Goal: Information Seeking & Learning: Check status

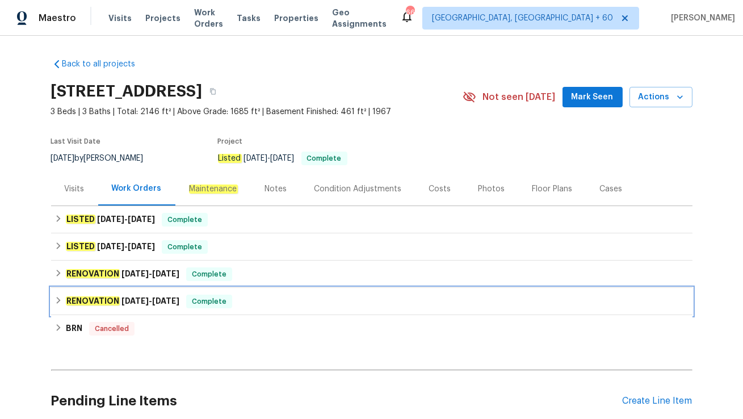
click at [253, 300] on div "RENOVATION 7/1/25 - 7/11/25 Complete" at bounding box center [371, 302] width 635 height 14
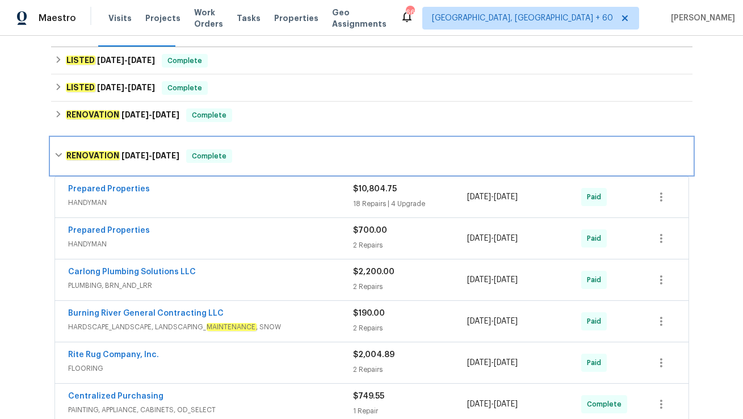
scroll to position [119, 0]
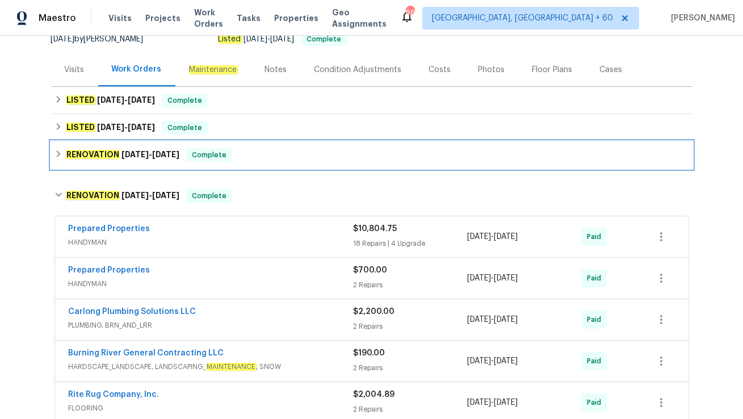
click at [250, 163] on div "RENOVATION 7/15/25 - 7/17/25 Complete" at bounding box center [371, 154] width 641 height 27
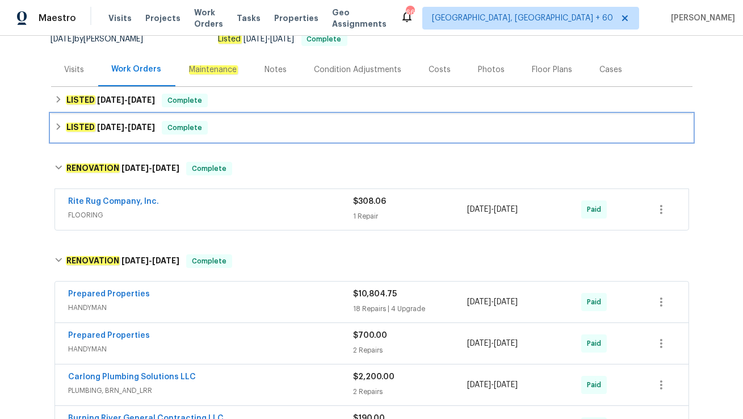
click at [232, 132] on div "LISTED 7/21/25 - 8/13/25 Complete" at bounding box center [371, 128] width 635 height 14
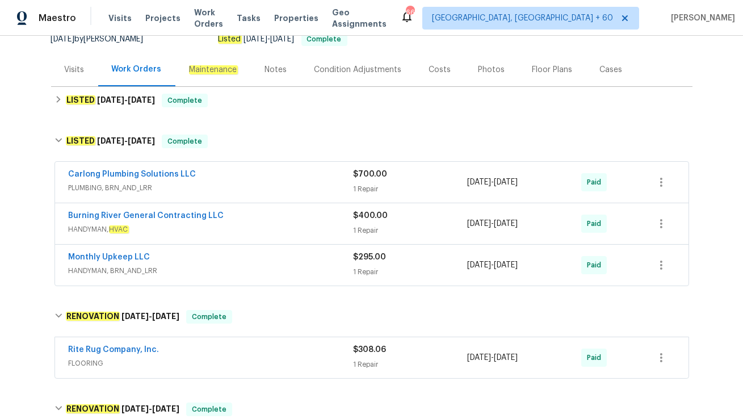
click at [165, 230] on span "HANDYMAN, HVAC" at bounding box center [211, 229] width 285 height 11
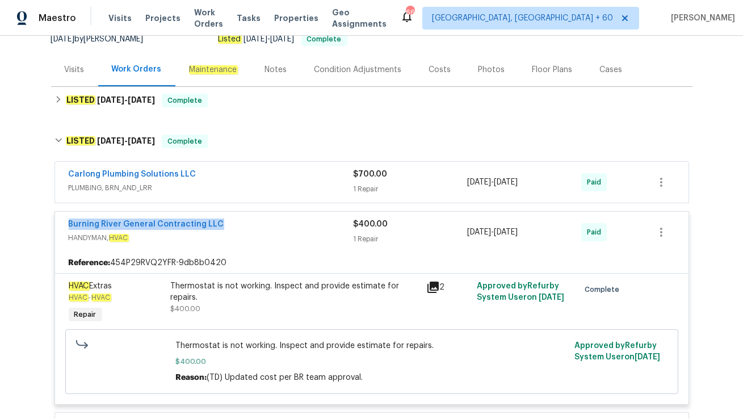
drag, startPoint x: 60, startPoint y: 224, endPoint x: 292, endPoint y: 226, distance: 231.6
click at [292, 226] on div "Burning River General Contracting LLC HANDYMAN, HVAC $400.00 1 Repair 7/22/2025…" at bounding box center [371, 232] width 633 height 41
copy link "Burning River General Contracting LLC"
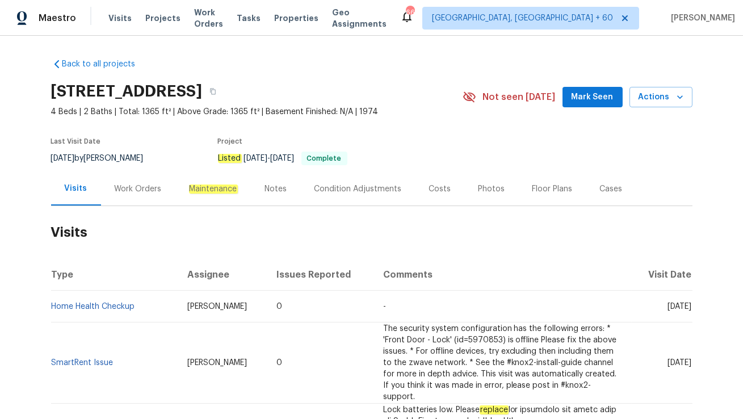
scroll to position [82, 0]
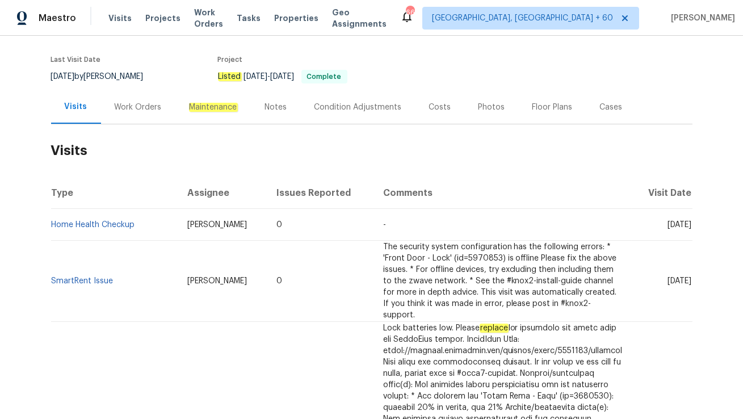
click at [131, 99] on div "Work Orders" at bounding box center [138, 106] width 74 height 33
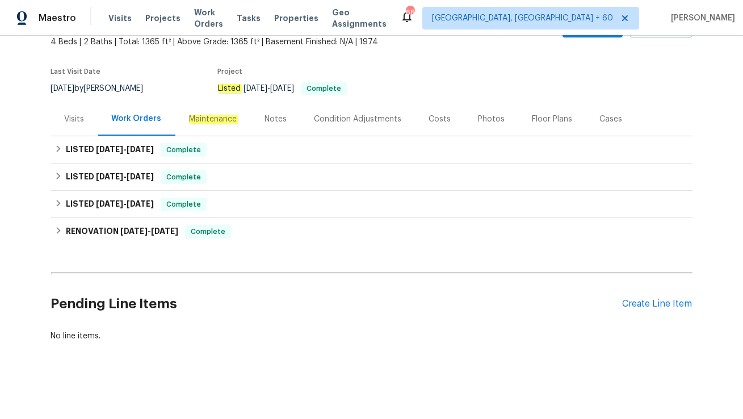
scroll to position [69, 0]
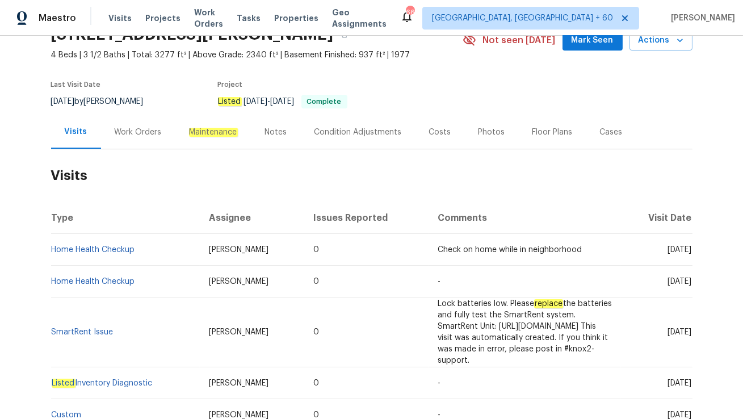
scroll to position [58, 0]
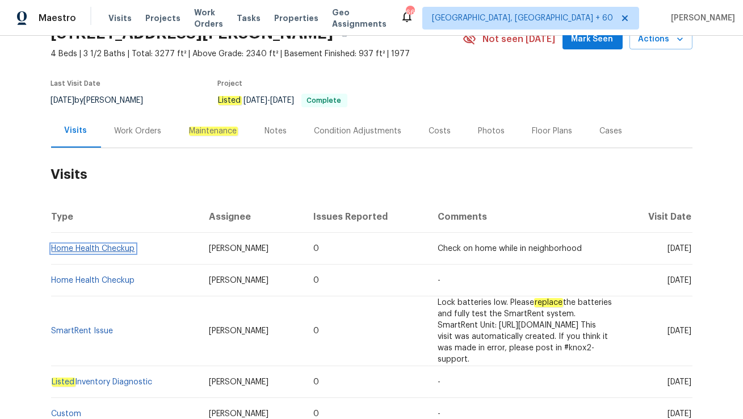
click at [87, 246] on link "Home Health Checkup" at bounding box center [93, 249] width 83 height 8
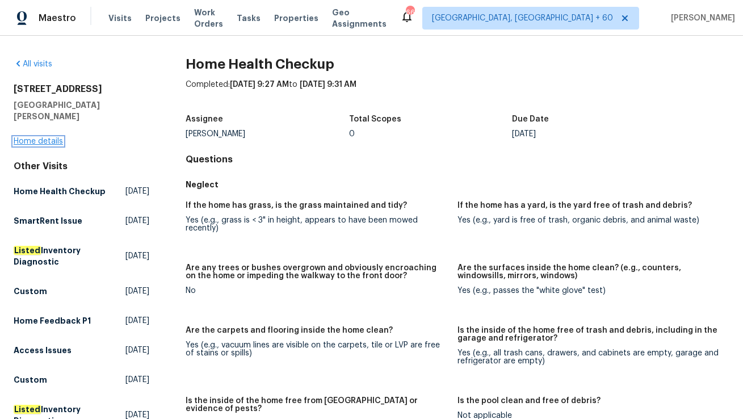
click at [49, 137] on link "Home details" at bounding box center [38, 141] width 49 height 8
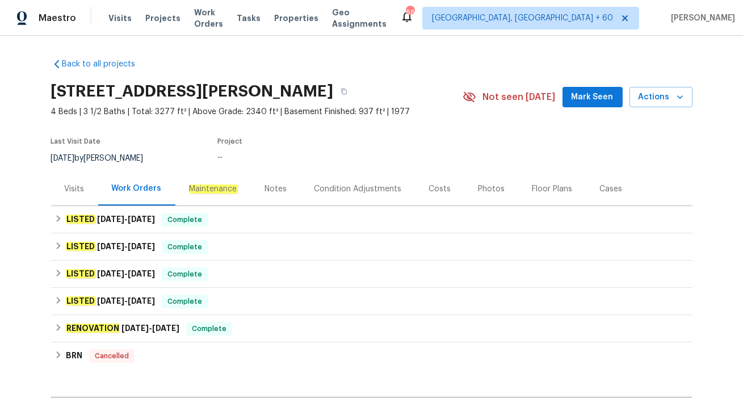
click at [77, 203] on div "Visits" at bounding box center [74, 188] width 47 height 33
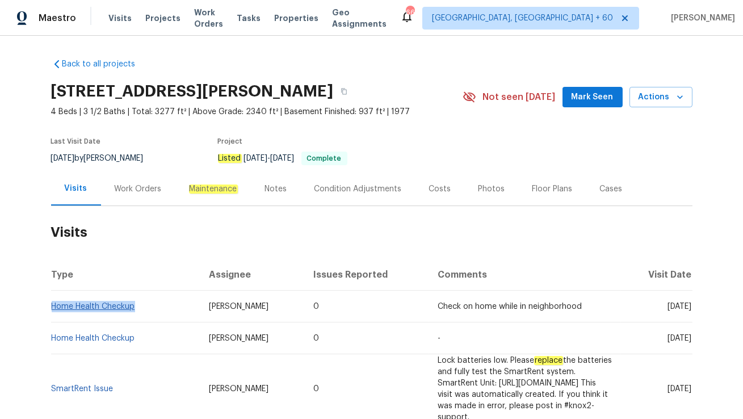
drag, startPoint x: 140, startPoint y: 306, endPoint x: 52, endPoint y: 306, distance: 88.0
click at [52, 306] on td "Home Health Checkup" at bounding box center [125, 307] width 149 height 32
copy link "Home Health Checkup"
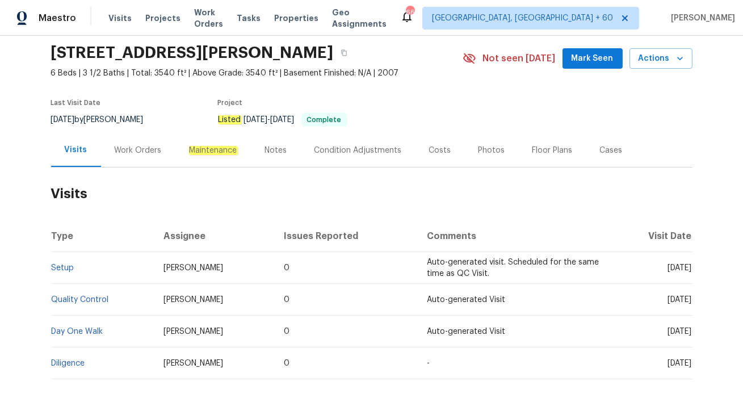
scroll to position [46, 0]
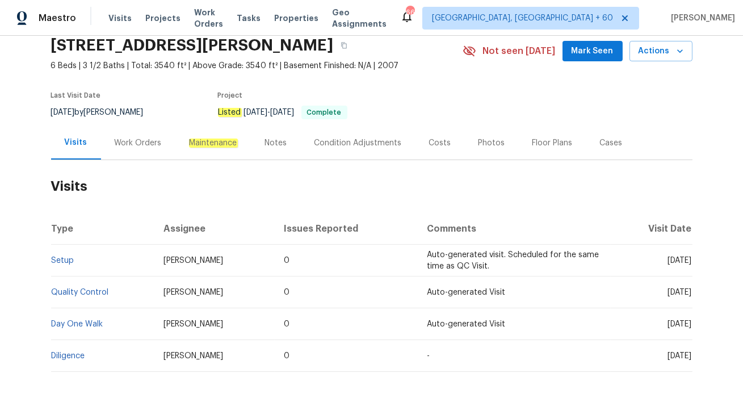
click at [135, 135] on div "Work Orders" at bounding box center [138, 142] width 74 height 33
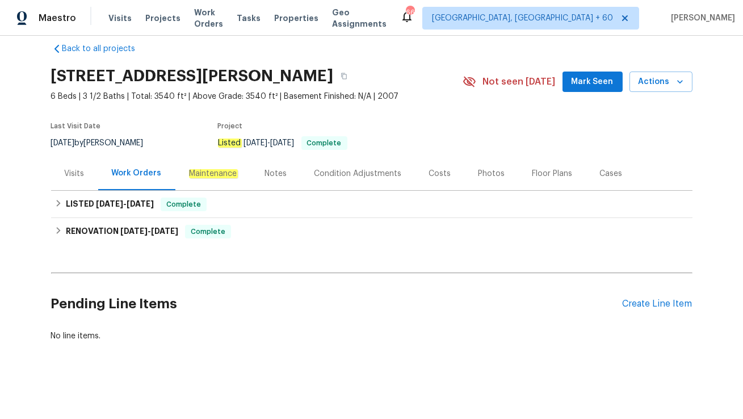
scroll to position [14, 0]
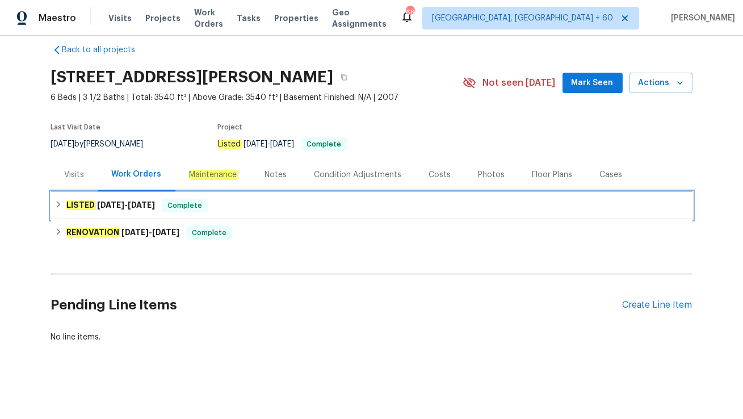
click at [252, 207] on div "LISTED 9/16/25 - 9/17/25 Complete" at bounding box center [371, 206] width 635 height 14
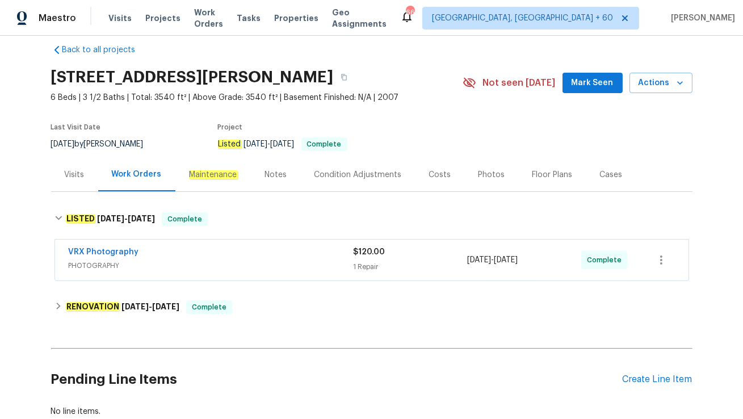
click at [65, 175] on div "Visits" at bounding box center [75, 174] width 20 height 11
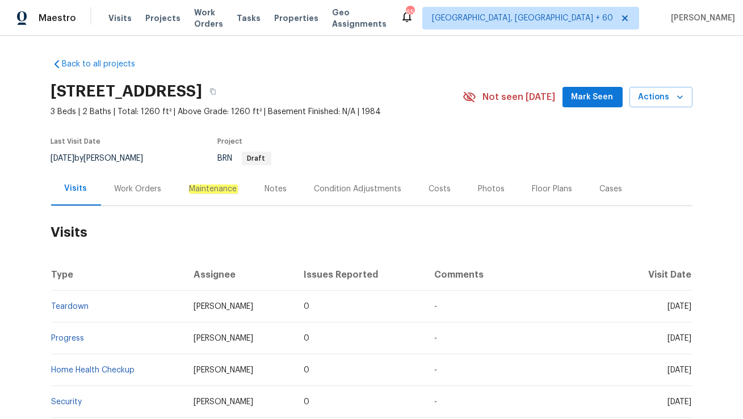
click at [152, 197] on div "Work Orders" at bounding box center [138, 188] width 74 height 33
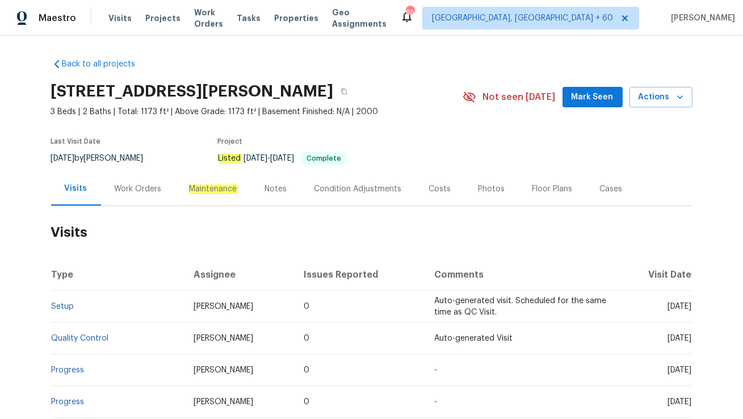
click at [140, 196] on div "Work Orders" at bounding box center [138, 188] width 74 height 33
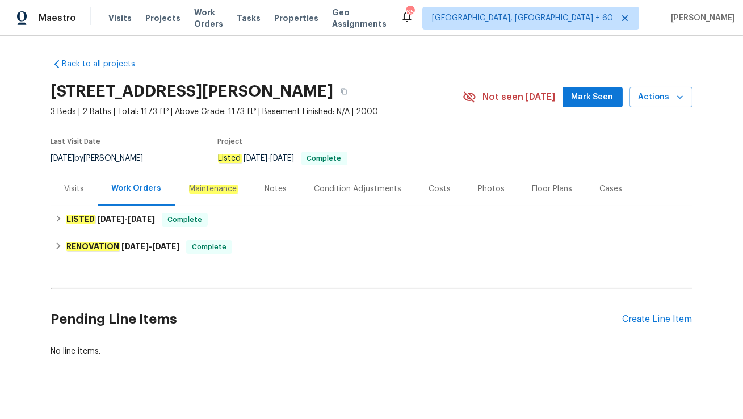
click at [68, 199] on div "Visits" at bounding box center [74, 188] width 47 height 33
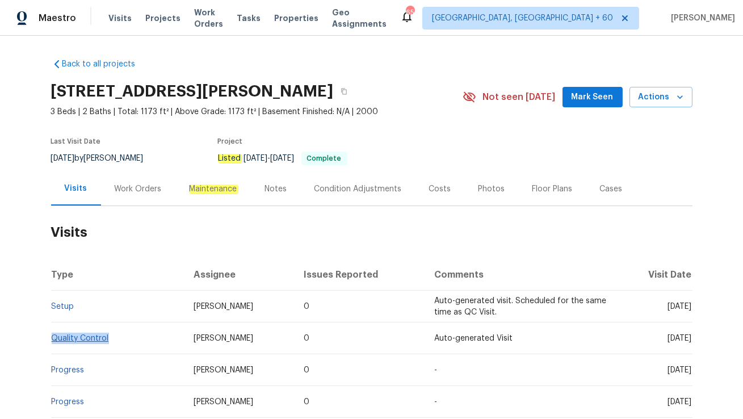
drag, startPoint x: 112, startPoint y: 335, endPoint x: 54, endPoint y: 337, distance: 57.9
click at [54, 337] on td "Quality Control" at bounding box center [118, 338] width 134 height 32
copy link "Quality Control"
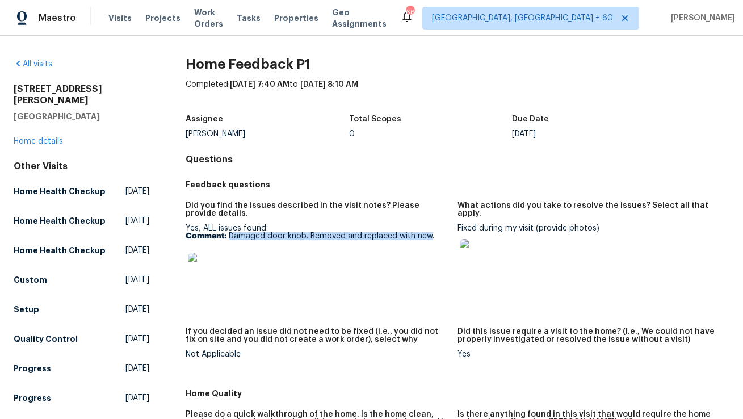
drag, startPoint x: 228, startPoint y: 237, endPoint x: 427, endPoint y: 236, distance: 198.7
click at [427, 236] on p "Comment: Damaged door knob. Removed and replaced with new." at bounding box center [317, 236] width 263 height 8
copy p "Damaged door knob. Removed and replaced with ne"
click at [343, 253] on div at bounding box center [317, 271] width 263 height 50
drag, startPoint x: 229, startPoint y: 236, endPoint x: 429, endPoint y: 236, distance: 200.4
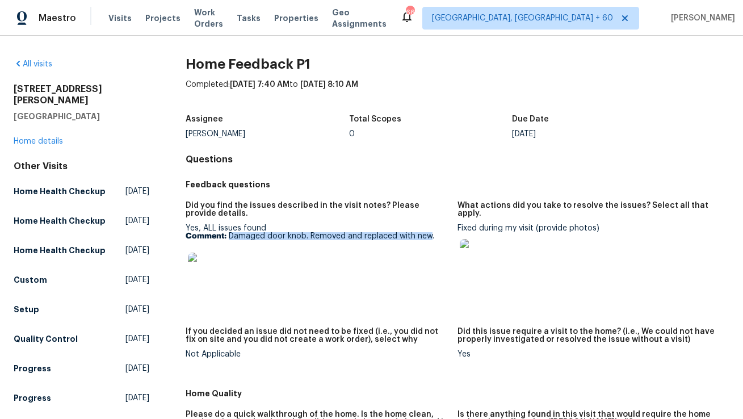
click at [429, 236] on p "Comment: Damaged door knob. Removed and replaced with new." at bounding box center [317, 236] width 263 height 8
copy p "Damaged door knob. Removed and replaced with new"
